Goal: Transaction & Acquisition: Purchase product/service

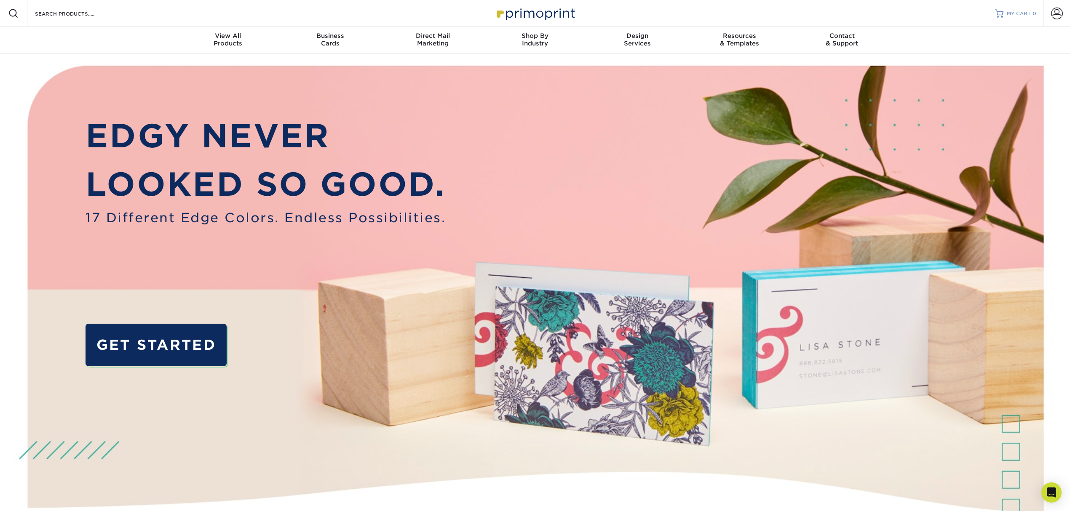
click at [1016, 15] on span "MY CART" at bounding box center [1018, 13] width 24 height 7
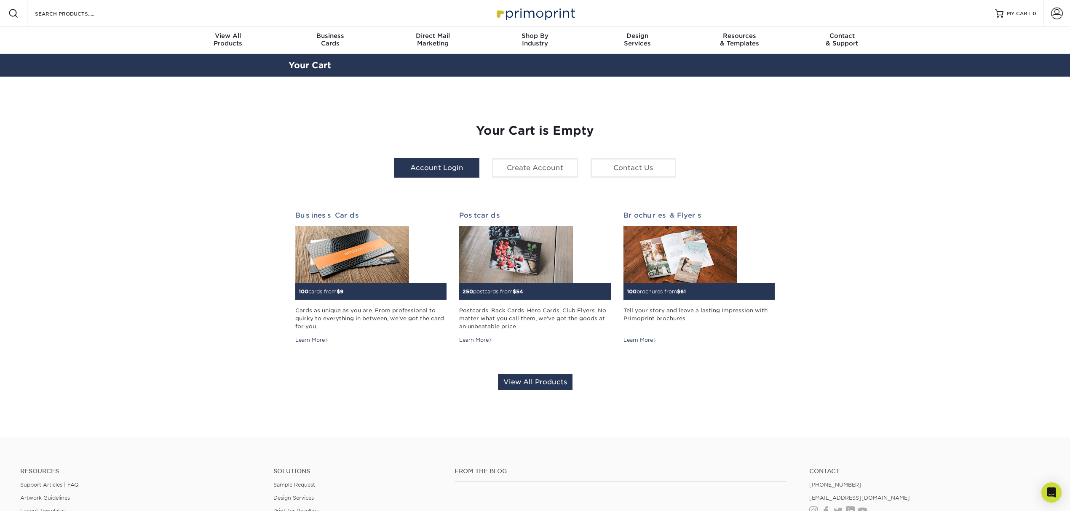
click at [431, 167] on link "Account Login" at bounding box center [436, 167] width 85 height 19
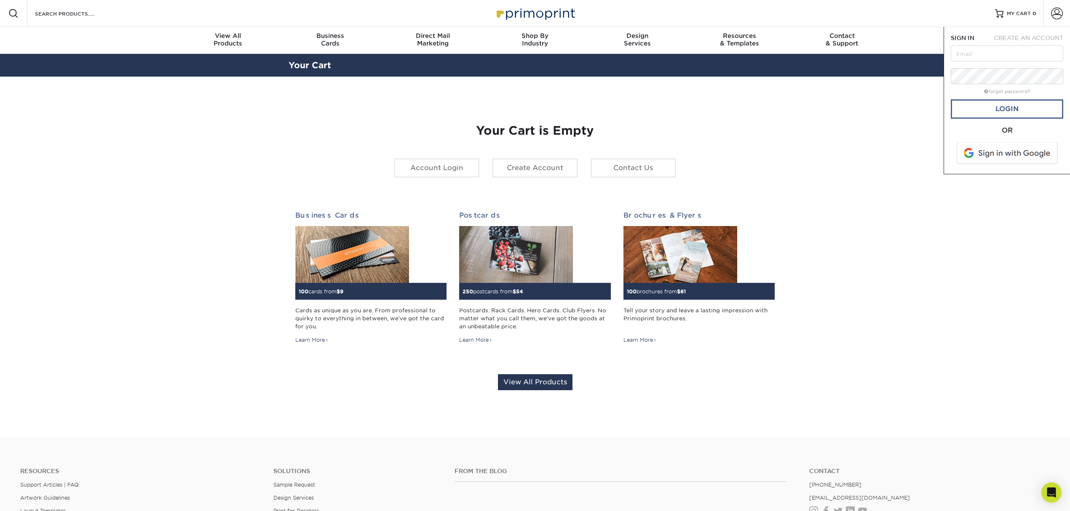
type input "[EMAIL_ADDRESS][DOMAIN_NAME]"
click at [996, 107] on link "Login" at bounding box center [1006, 108] width 112 height 19
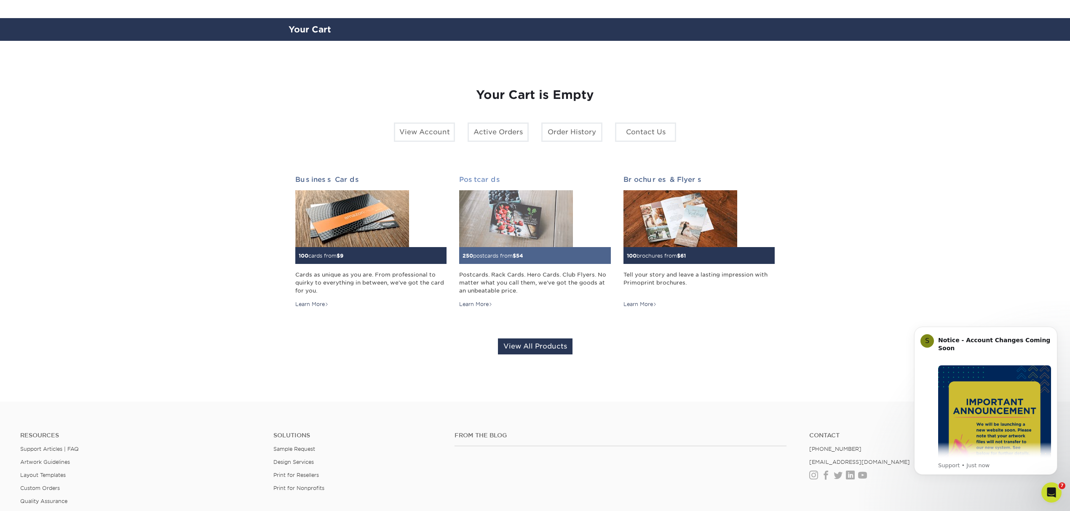
scroll to position [56, 0]
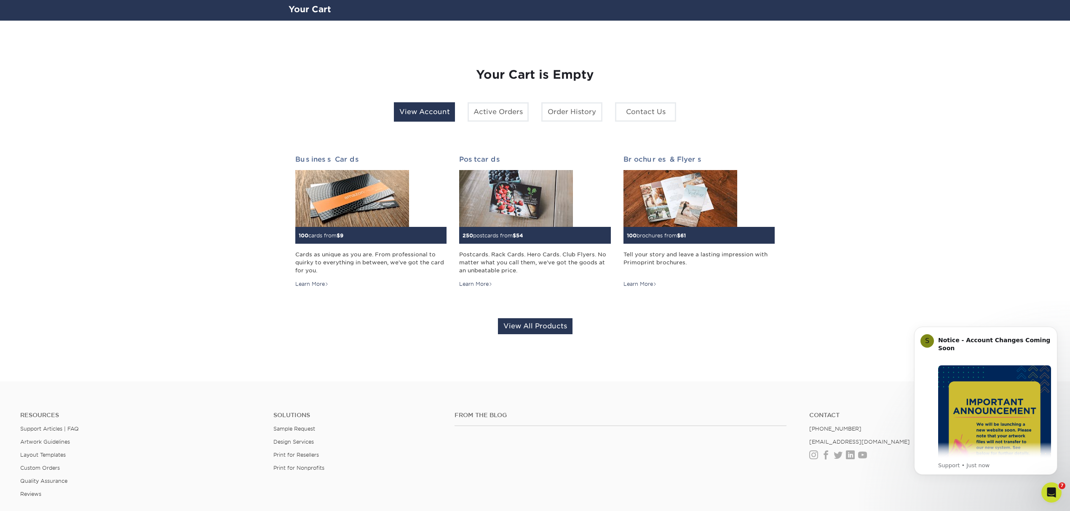
click at [416, 107] on link "View Account" at bounding box center [424, 111] width 61 height 19
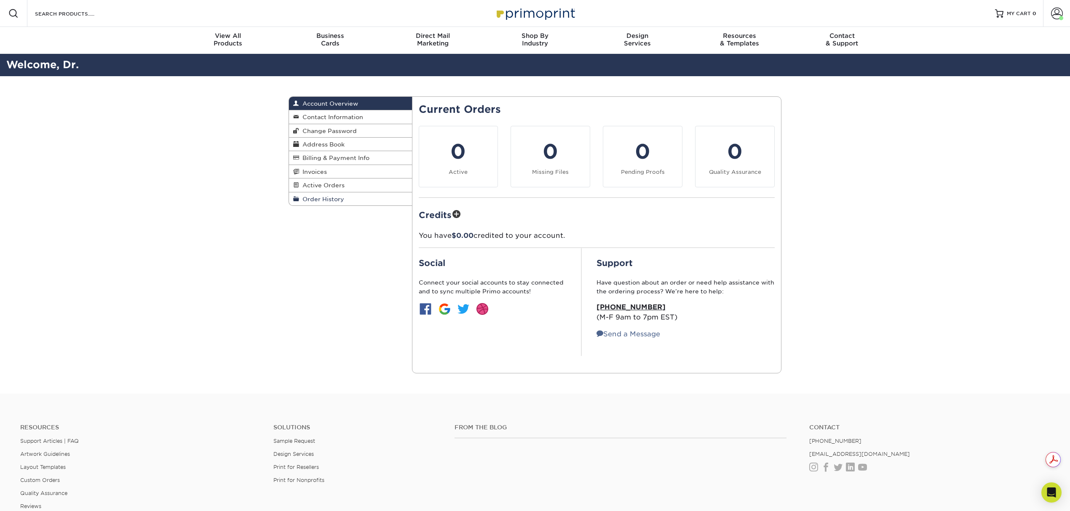
click at [326, 198] on span "Order History" at bounding box center [321, 199] width 45 height 7
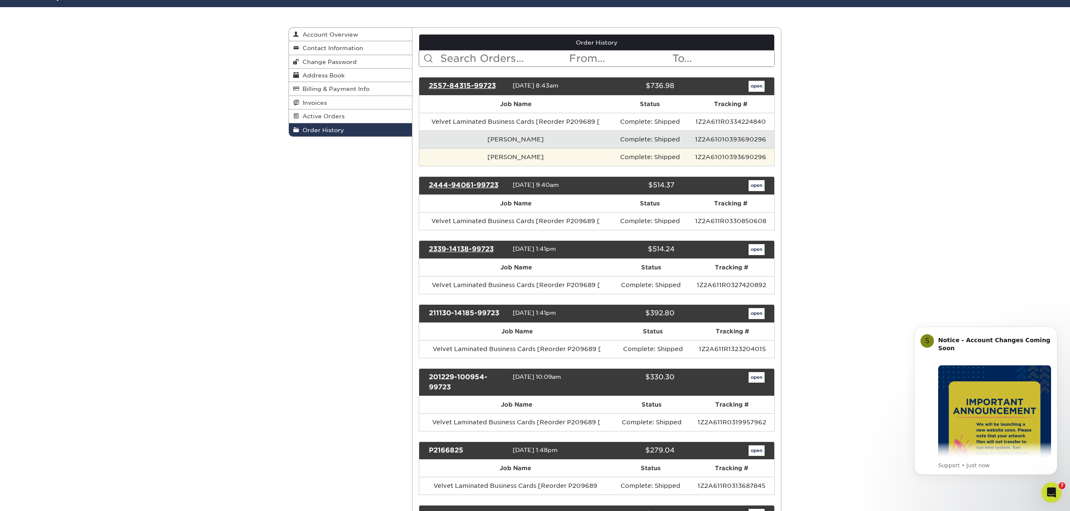
scroll to position [56, 0]
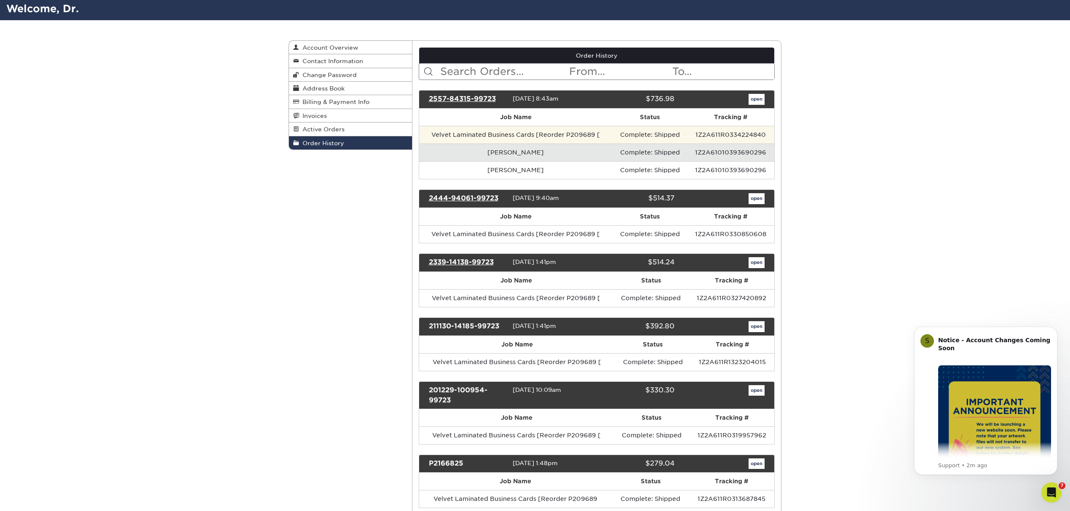
click at [534, 138] on td "Velvet Laminated Business Cards [Reorder P209689 [" at bounding box center [515, 135] width 193 height 18
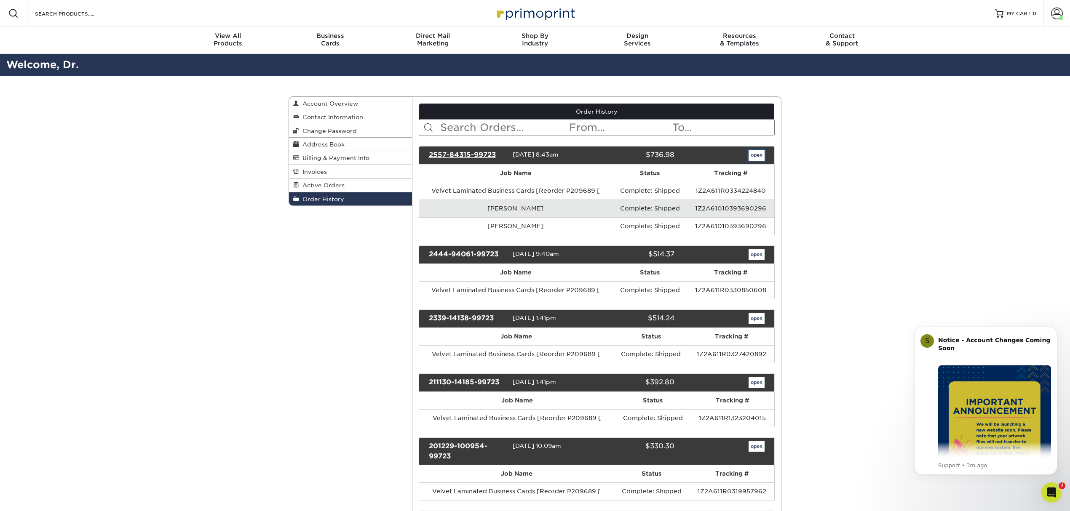
click at [757, 160] on link "open" at bounding box center [756, 155] width 16 height 11
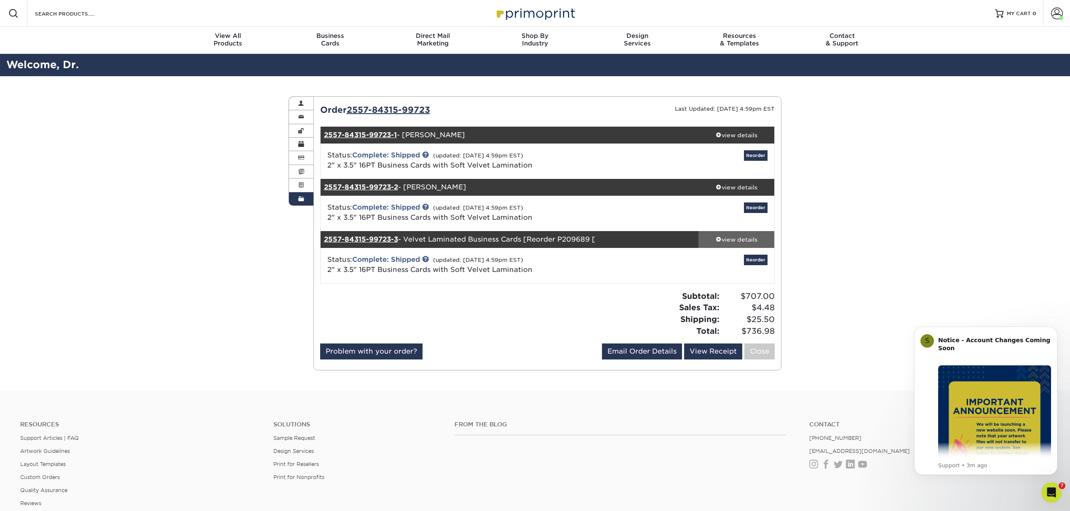
click at [724, 241] on div "view details" at bounding box center [736, 239] width 76 height 8
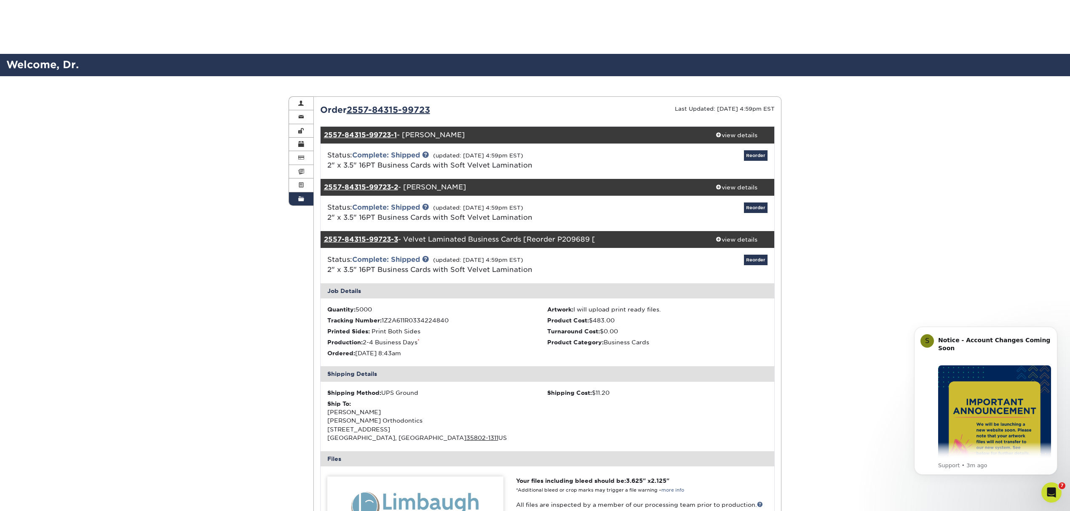
scroll to position [224, 0]
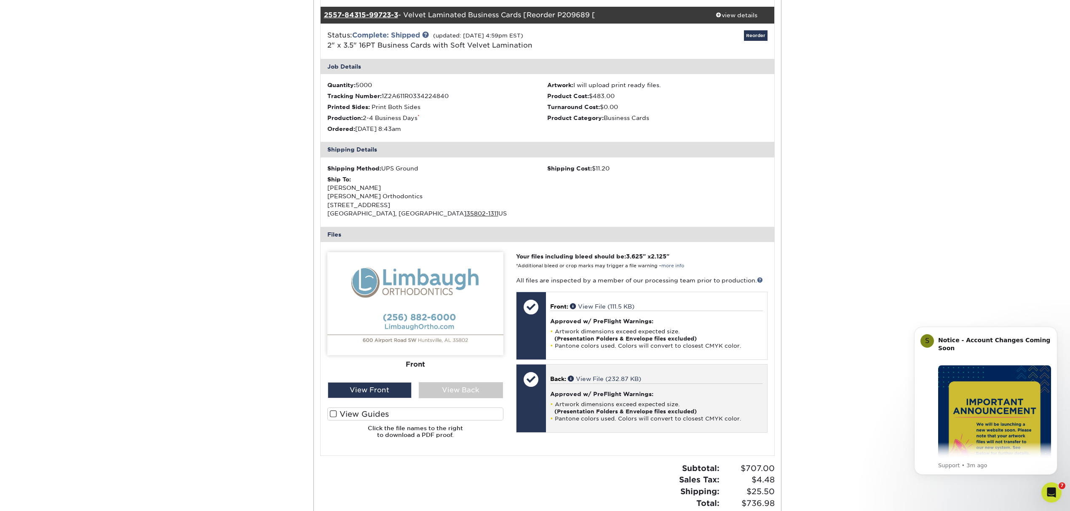
click at [604, 404] on li "Artwork dimensions exceed expected size. (Presentation Folders & Envelope files…" at bounding box center [656, 408] width 213 height 14
click at [580, 379] on link "View File (232.87 KB)" at bounding box center [604, 379] width 73 height 7
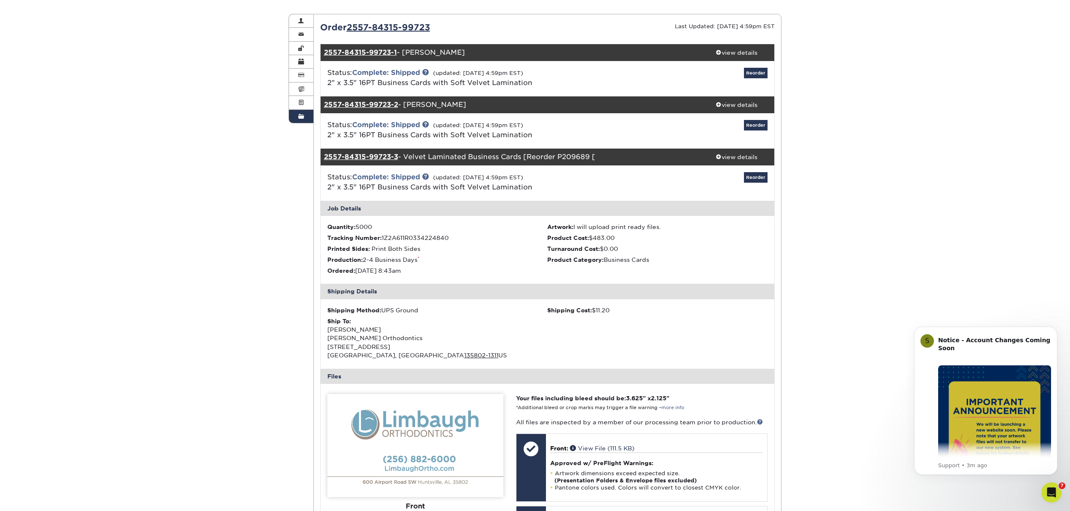
scroll to position [56, 0]
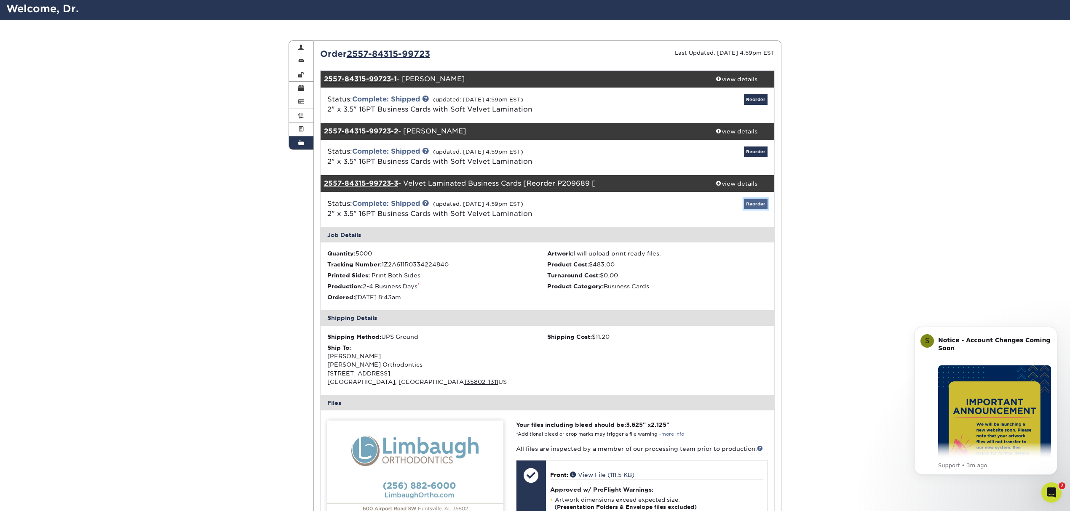
click at [762, 203] on link "Reorder" at bounding box center [756, 204] width 24 height 11
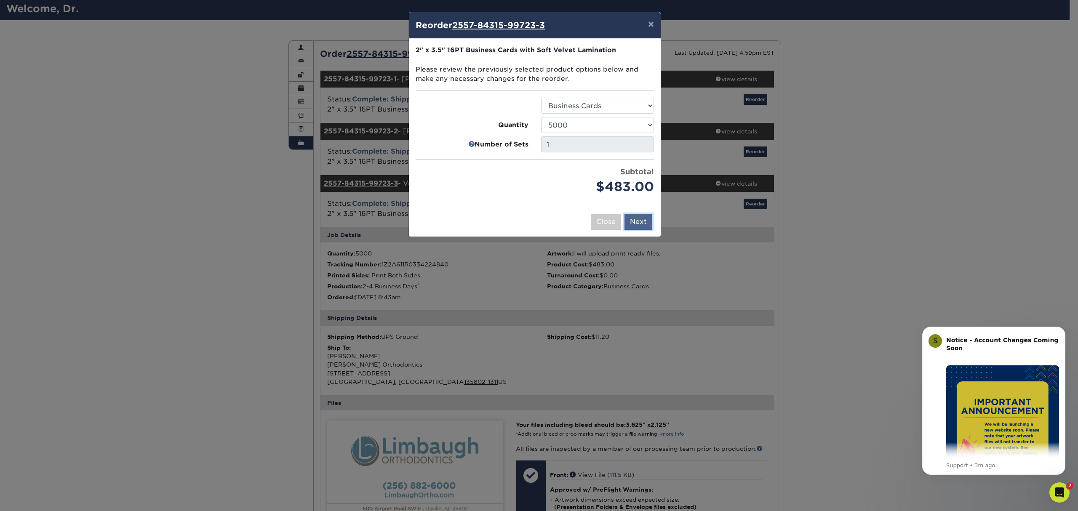
click at [631, 222] on button "Next" at bounding box center [639, 222] width 28 height 16
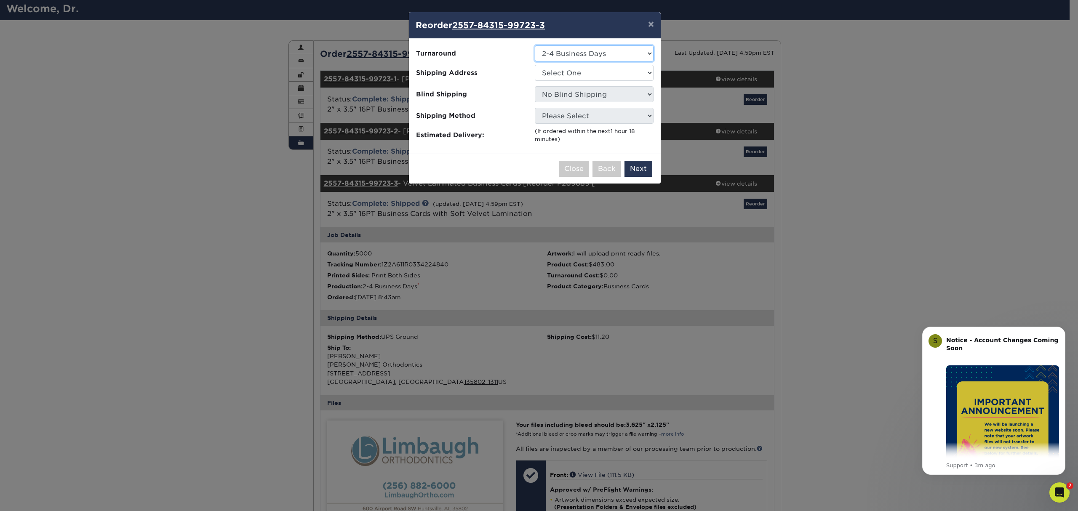
click at [594, 54] on select "Select One 2-4 Business Days" at bounding box center [594, 53] width 119 height 16
click at [594, 69] on select "Select One Limbaugh Orthodontics Limbaugh Orthodontics" at bounding box center [594, 73] width 119 height 16
select select "86404"
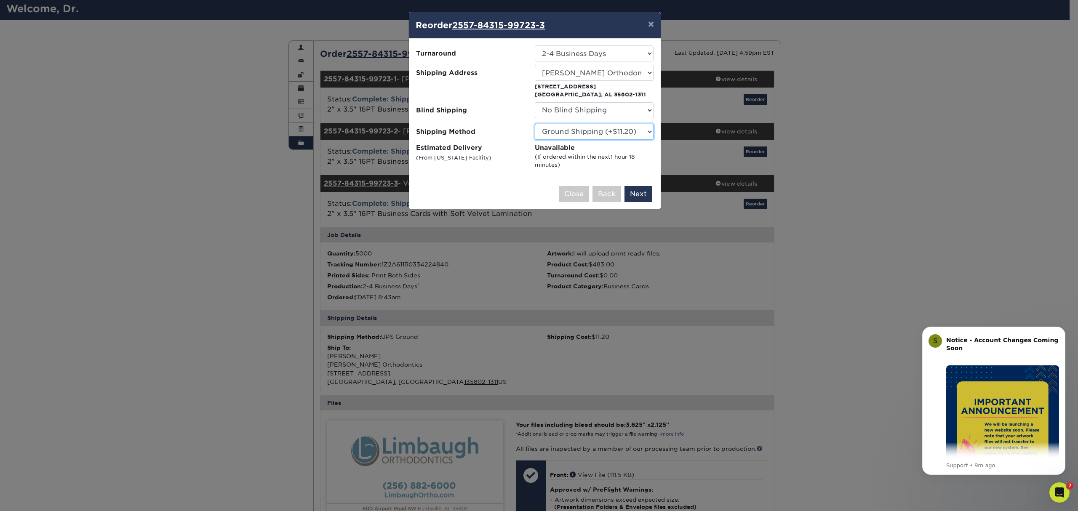
click at [595, 129] on select "Please Select Ground Shipping (+$11.20) 3 Day Shipping Service (+$42.31) 2 Day …" at bounding box center [594, 132] width 119 height 16
click at [638, 196] on button "Next" at bounding box center [639, 194] width 28 height 16
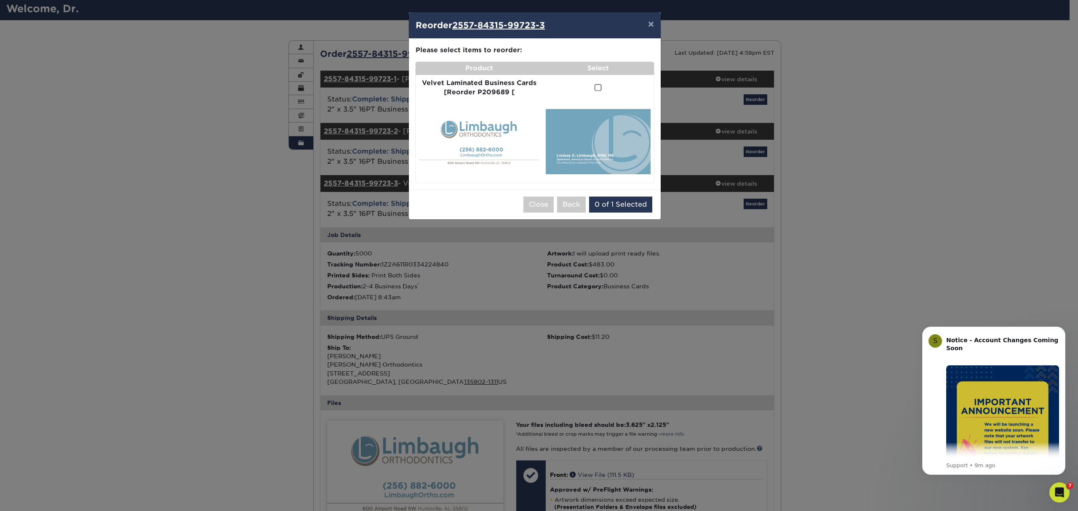
drag, startPoint x: 531, startPoint y: 135, endPoint x: 538, endPoint y: 134, distance: 6.4
click at [533, 135] on img at bounding box center [479, 141] width 120 height 75
click at [597, 91] on span at bounding box center [598, 88] width 7 height 8
click at [0, 0] on input "checkbox" at bounding box center [0, 0] width 0 height 0
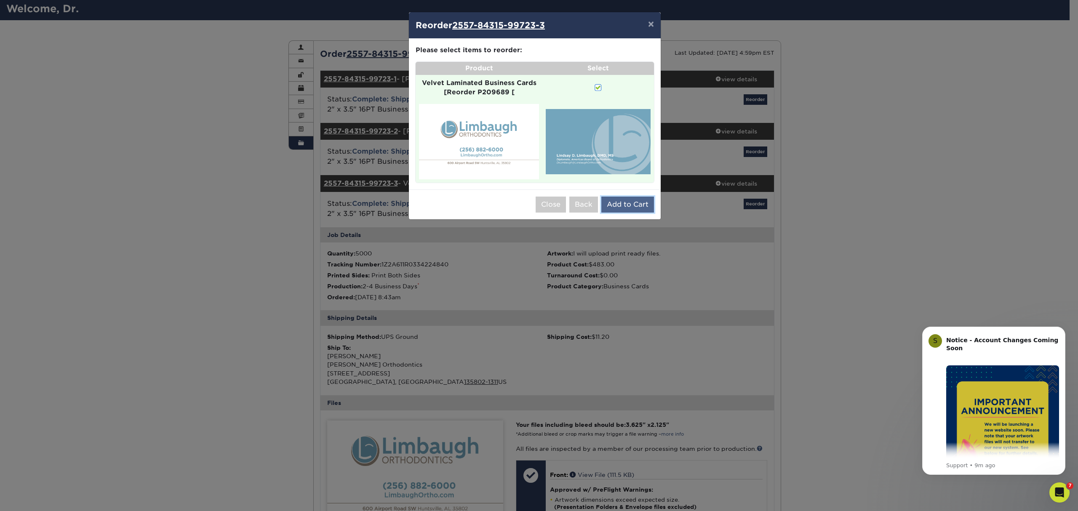
click at [639, 206] on button "Add to Cart" at bounding box center [627, 205] width 53 height 16
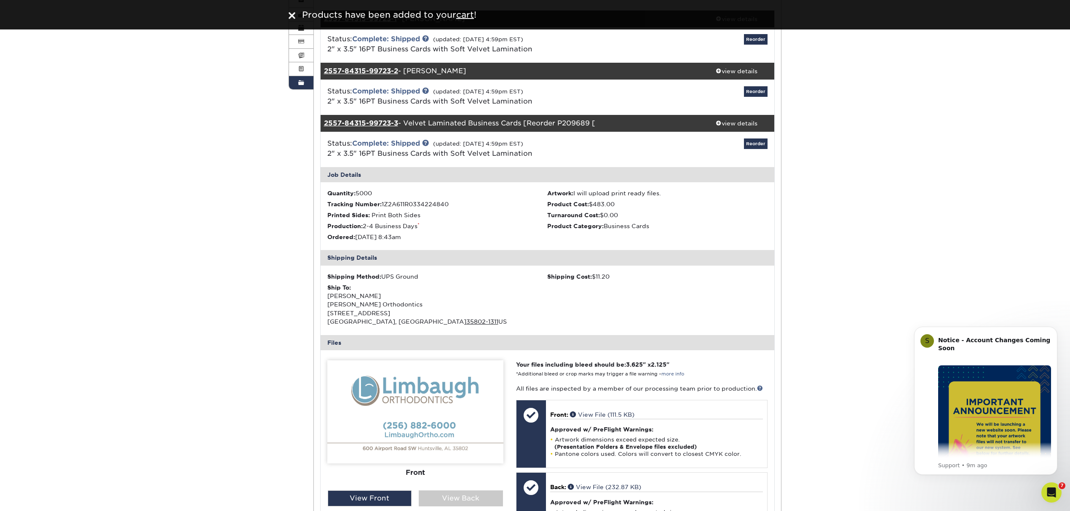
scroll to position [0, 0]
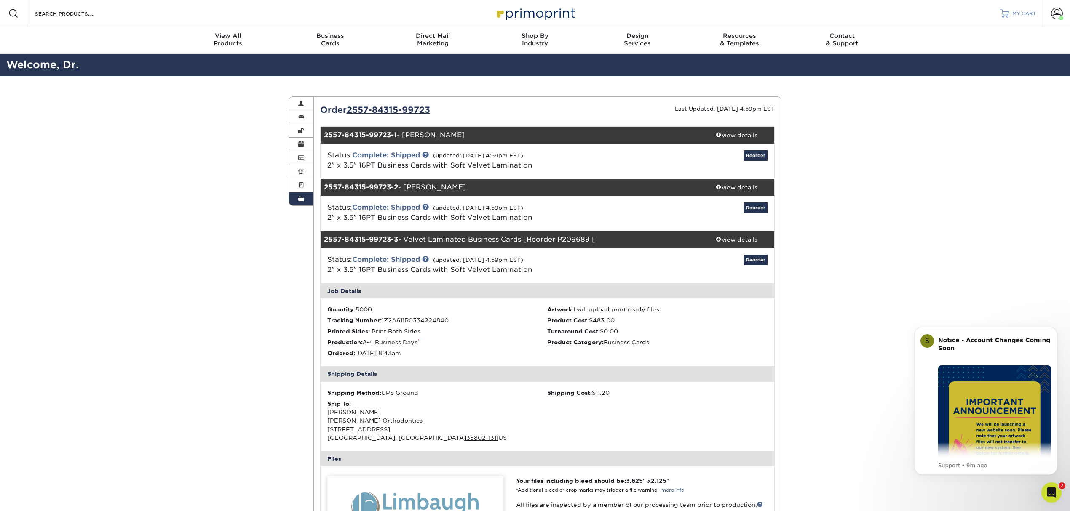
click at [1028, 18] on link "MY CART" at bounding box center [1018, 13] width 36 height 27
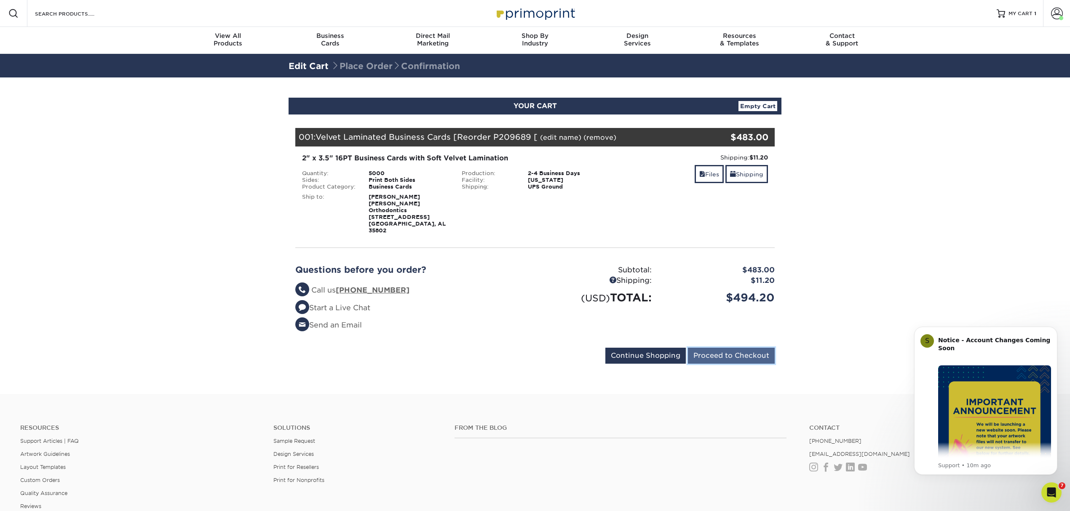
click at [737, 348] on input "Proceed to Checkout" at bounding box center [731, 356] width 87 height 16
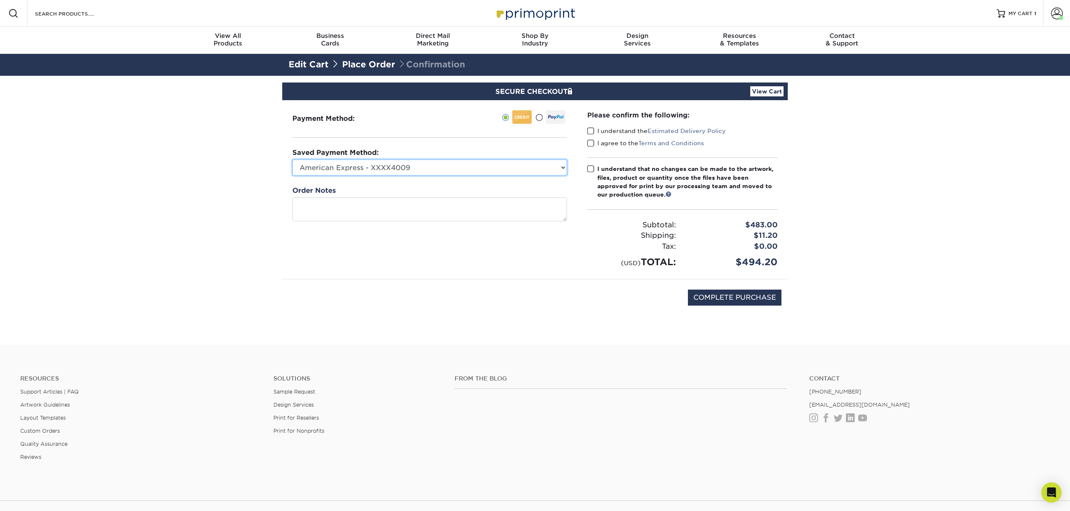
click at [536, 172] on select "American Express - XXXX4009 American Express - XXXX5006 American Express - XXXX…" at bounding box center [429, 168] width 275 height 16
select select "68852"
click at [292, 160] on select "American Express - XXXX4009 American Express - XXXX5006 American Express - XXXX…" at bounding box center [429, 168] width 275 height 16
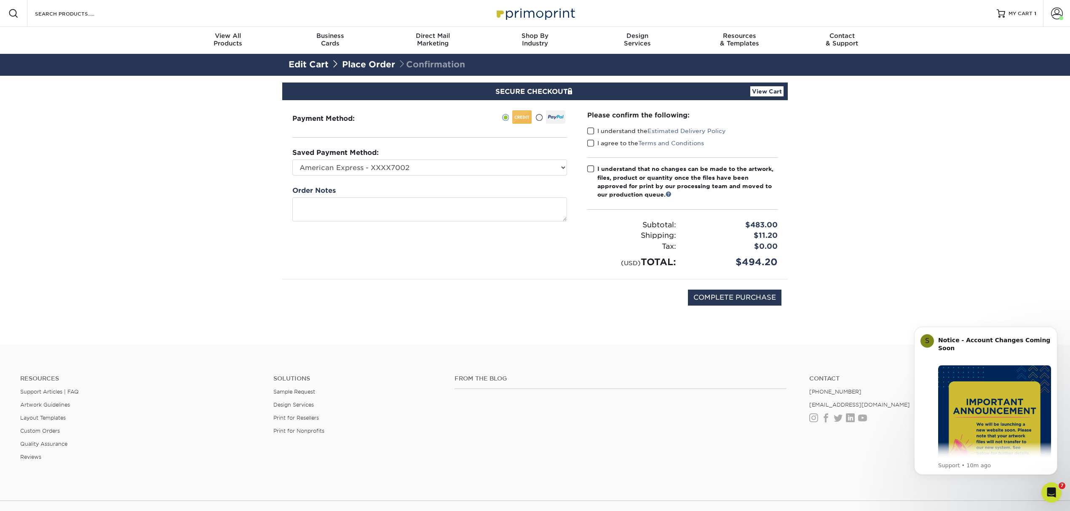
click at [593, 133] on span at bounding box center [590, 131] width 7 height 8
click at [0, 0] on input "I understand the Estimated Delivery Policy" at bounding box center [0, 0] width 0 height 0
click at [590, 139] on span at bounding box center [590, 143] width 7 height 8
click at [0, 0] on input "I agree to the Terms and Conditions" at bounding box center [0, 0] width 0 height 0
click at [593, 167] on span at bounding box center [590, 169] width 7 height 8
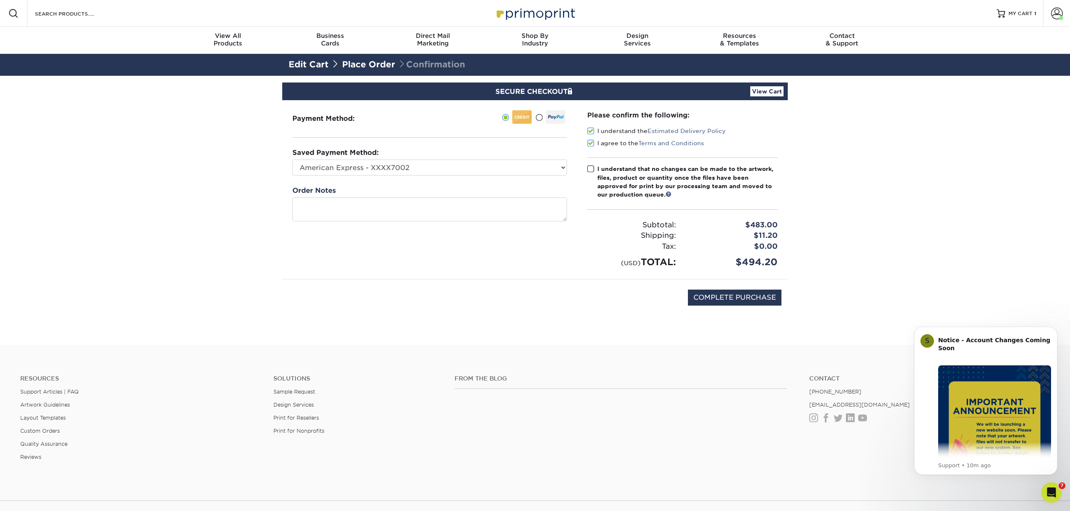
click at [0, 0] on input "I understand that no changes can be made to the artwork, files, product or quan…" at bounding box center [0, 0] width 0 height 0
click at [740, 296] on input "COMPLETE PURCHASE" at bounding box center [734, 298] width 93 height 16
type input "PROCESSING, PLEASE WAIT..."
